Goal: Task Accomplishment & Management: Manage account settings

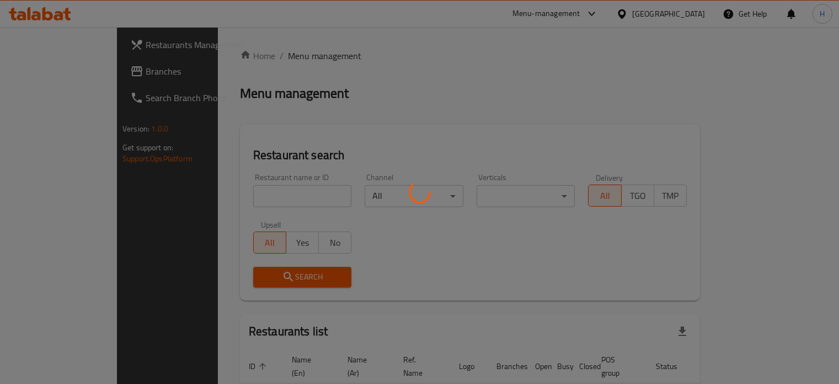
scroll to position [66, 0]
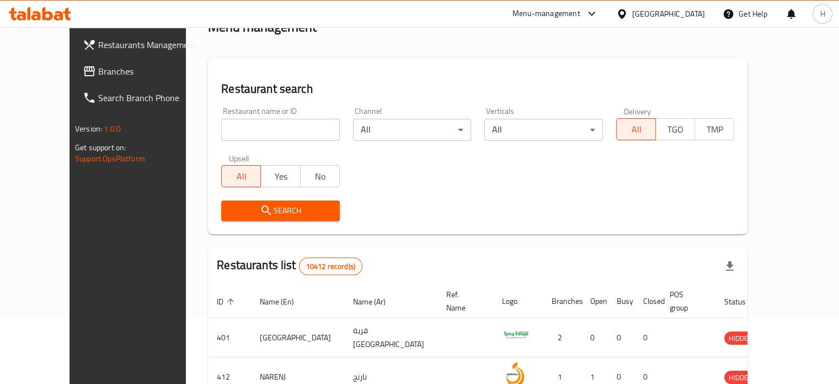
click at [284, 130] on input "search" at bounding box center [280, 130] width 119 height 22
type input "pizaza"
click button "Search" at bounding box center [280, 210] width 119 height 20
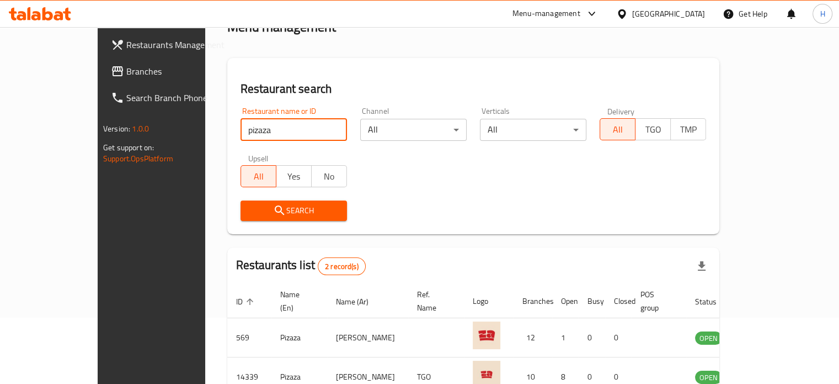
scroll to position [125, 0]
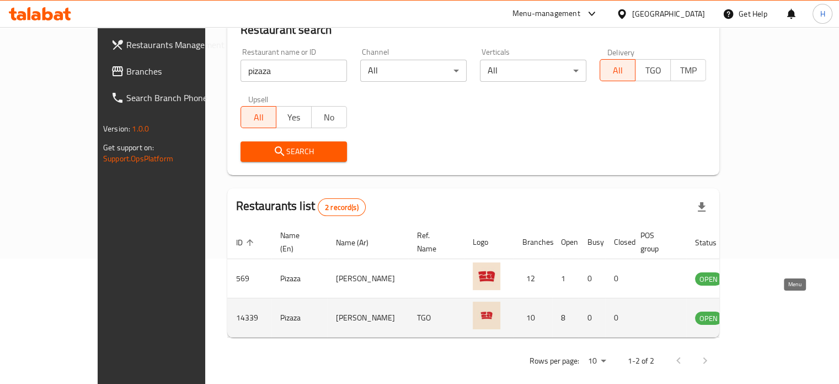
click at [766, 313] on icon "enhanced table" at bounding box center [760, 317] width 12 height 9
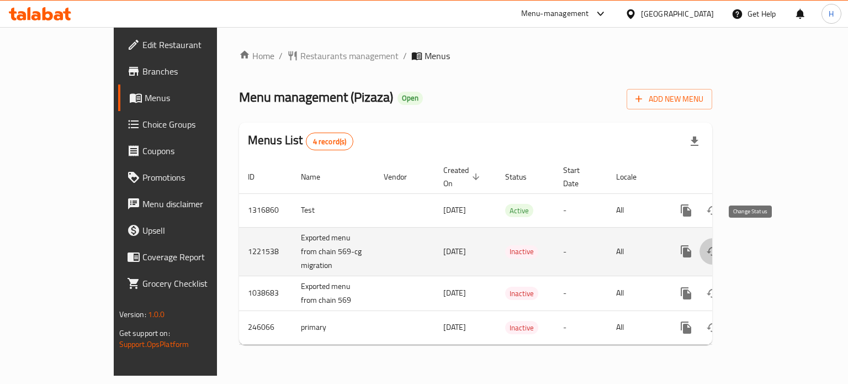
click at [719, 244] on icon "enhanced table" at bounding box center [712, 250] width 13 height 13
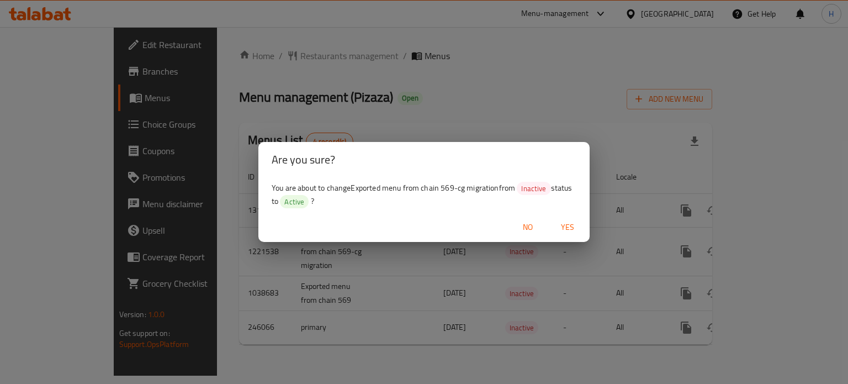
click at [566, 229] on span "Yes" at bounding box center [567, 227] width 26 height 14
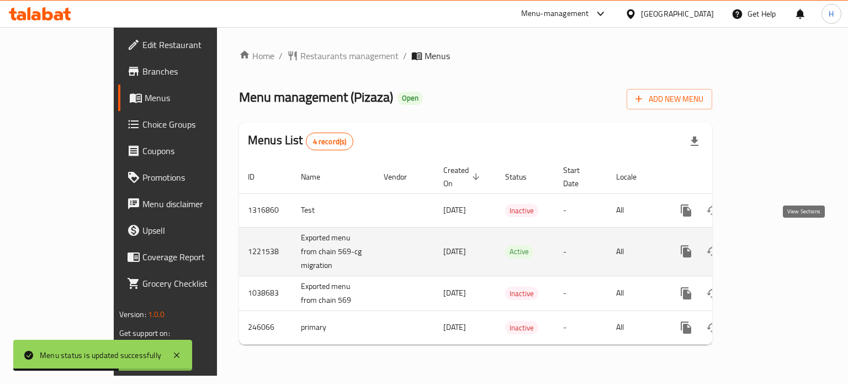
click at [772, 244] on icon "enhanced table" at bounding box center [765, 250] width 13 height 13
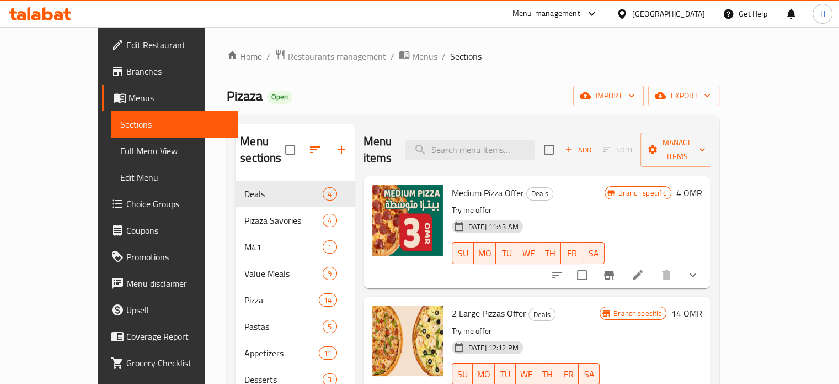
click at [49, 15] on icon at bounding box center [40, 13] width 62 height 13
